Goal: Task Accomplishment & Management: Manage account settings

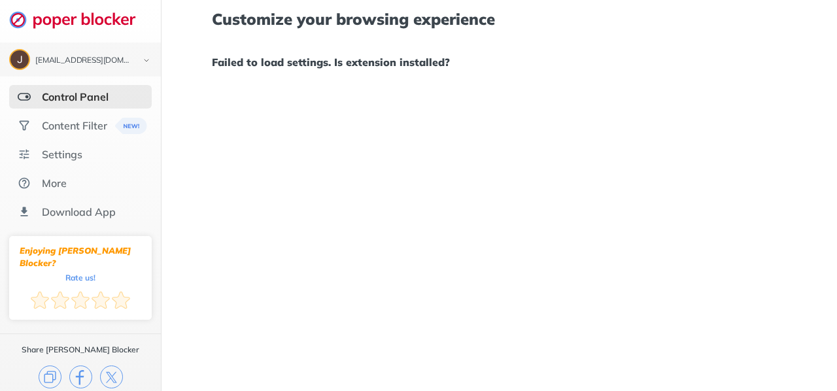
click at [75, 99] on div "Control Panel" at bounding box center [75, 96] width 67 height 13
click at [80, 122] on div "Content Filter" at bounding box center [74, 125] width 65 height 13
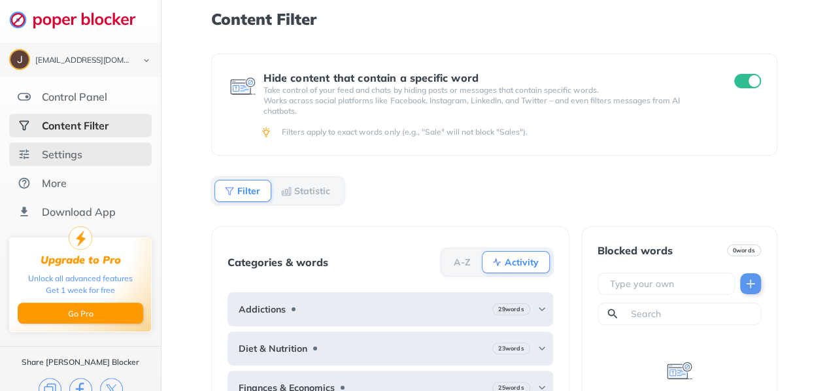
click at [79, 154] on div "Settings" at bounding box center [62, 154] width 41 height 13
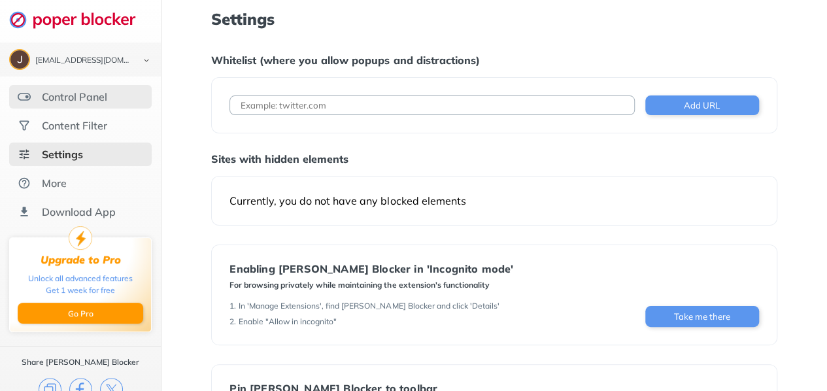
click at [95, 101] on div "Control Panel" at bounding box center [74, 96] width 65 height 13
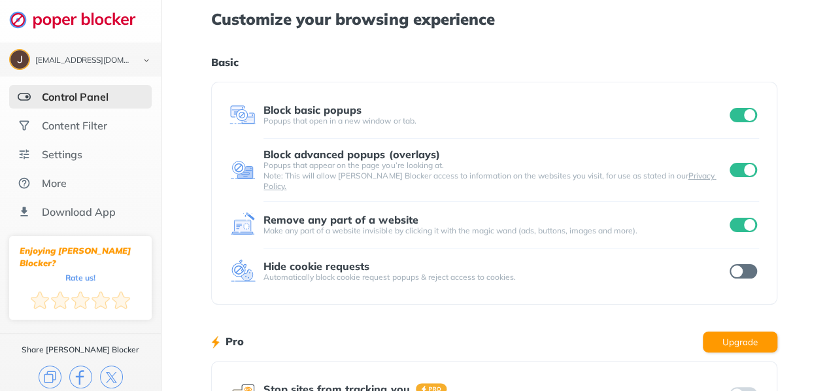
click at [741, 267] on input "checkbox" at bounding box center [742, 271] width 27 height 14
